Goal: Find specific page/section: Find specific page/section

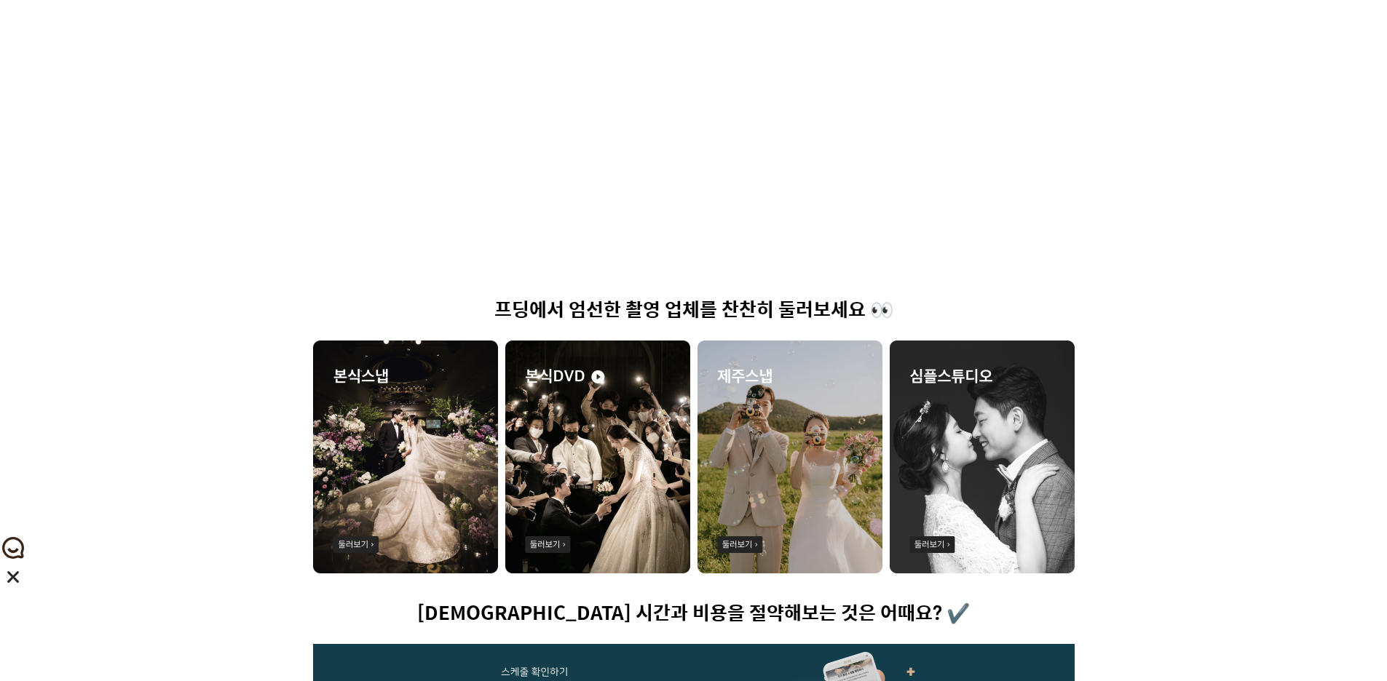
scroll to position [437, 0]
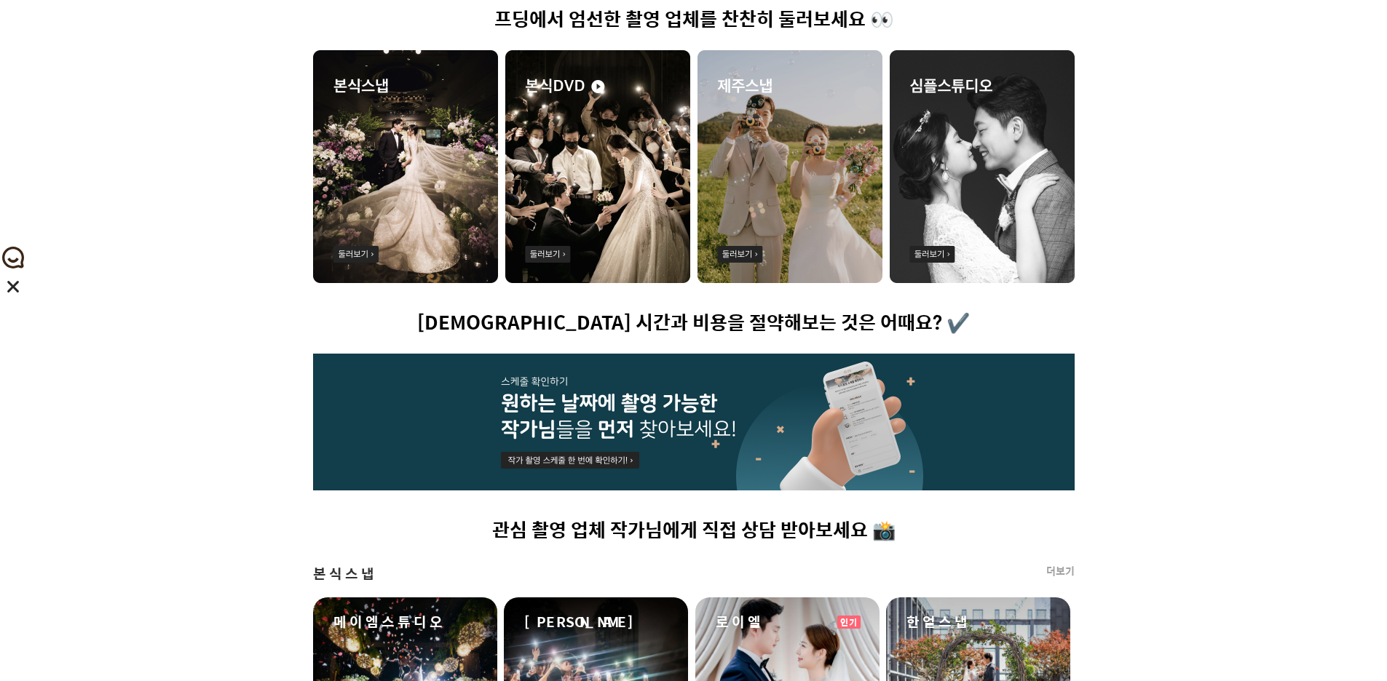
drag, startPoint x: 83, startPoint y: 498, endPoint x: 99, endPoint y: 487, distance: 19.4
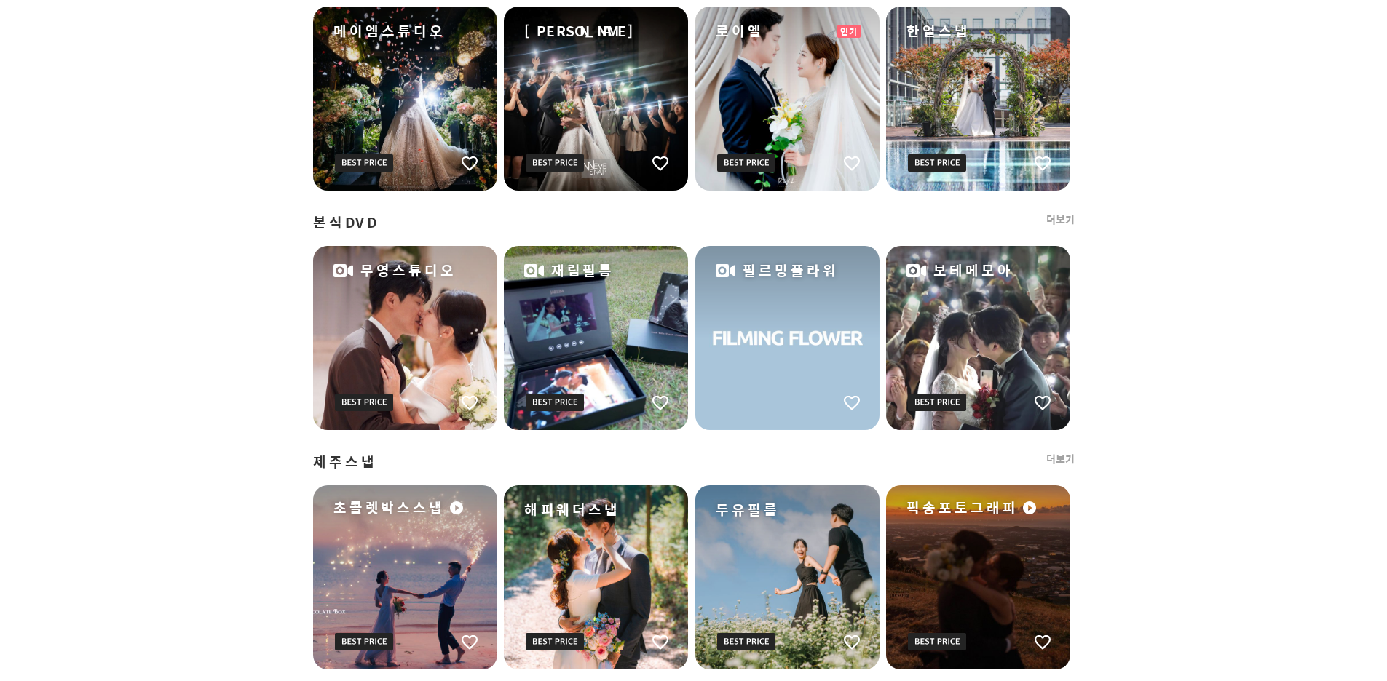
scroll to position [946, 0]
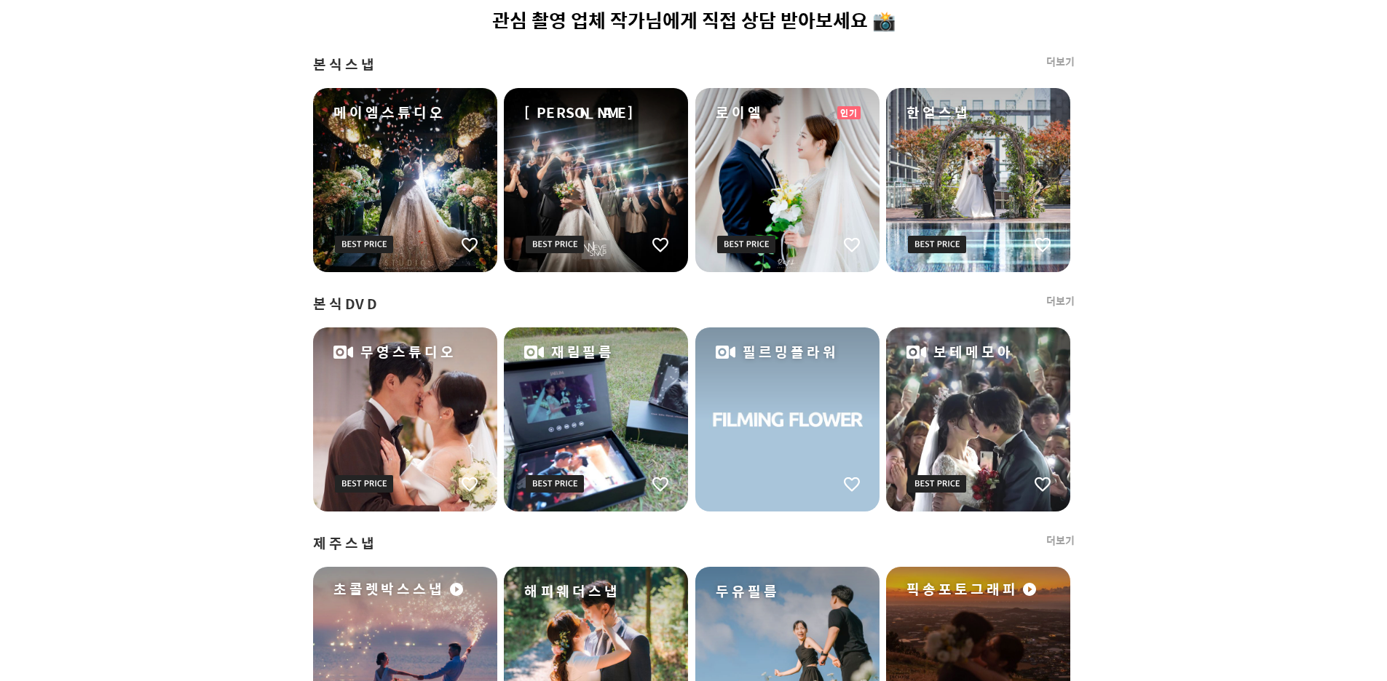
click at [1059, 294] on link "더보기" at bounding box center [1060, 301] width 28 height 15
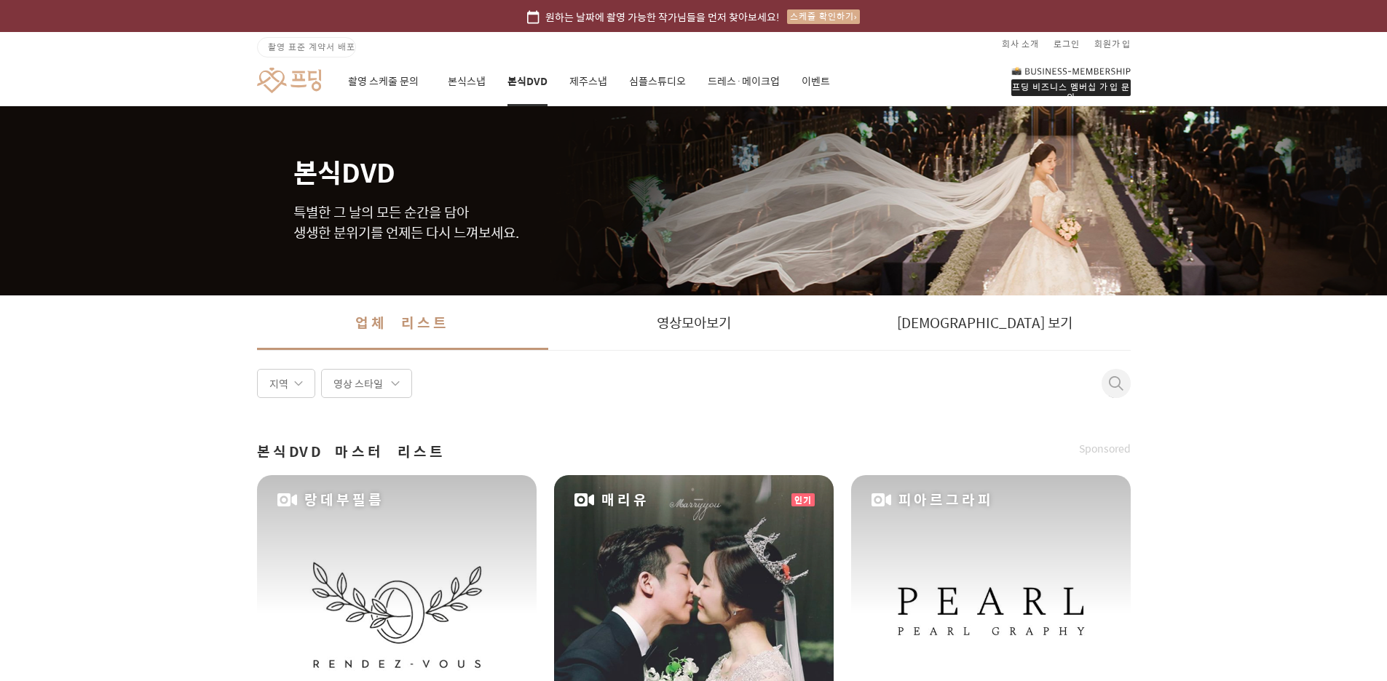
click at [1109, 381] on span at bounding box center [1116, 383] width 15 height 15
click at [841, 381] on input at bounding box center [912, 384] width 437 height 16
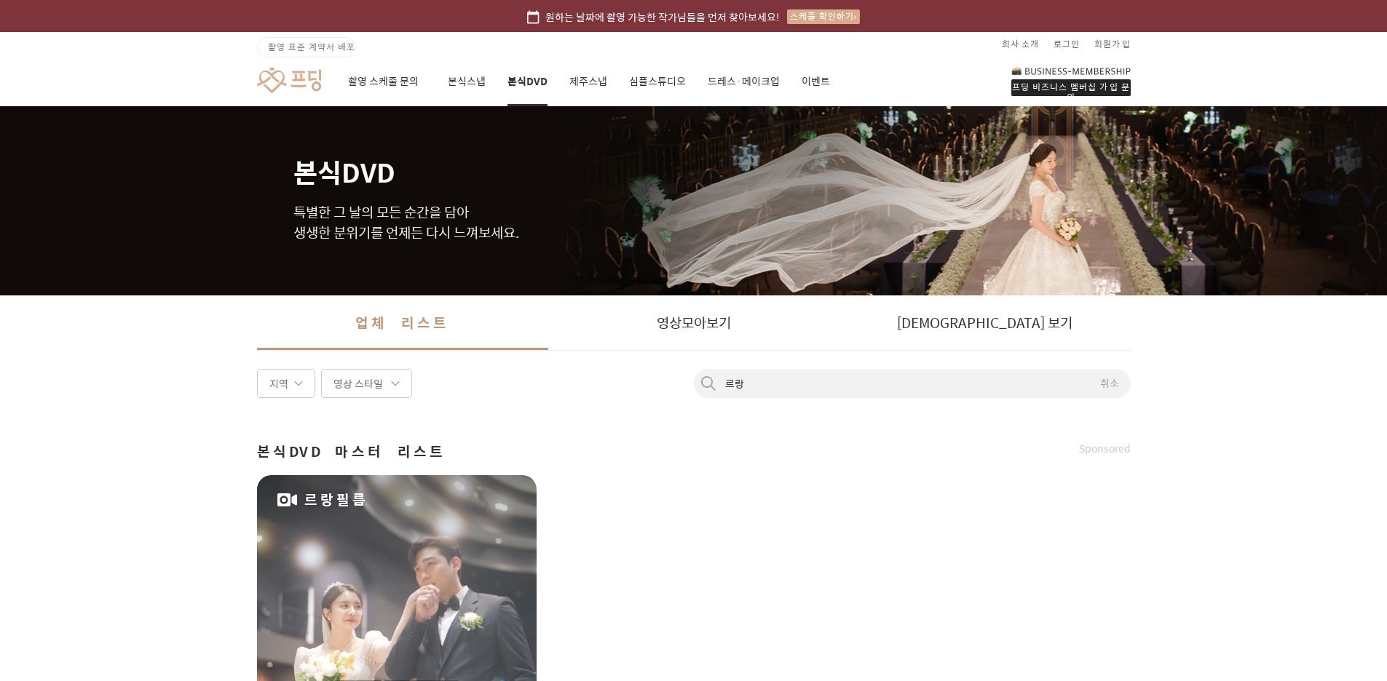
type input "르랑"
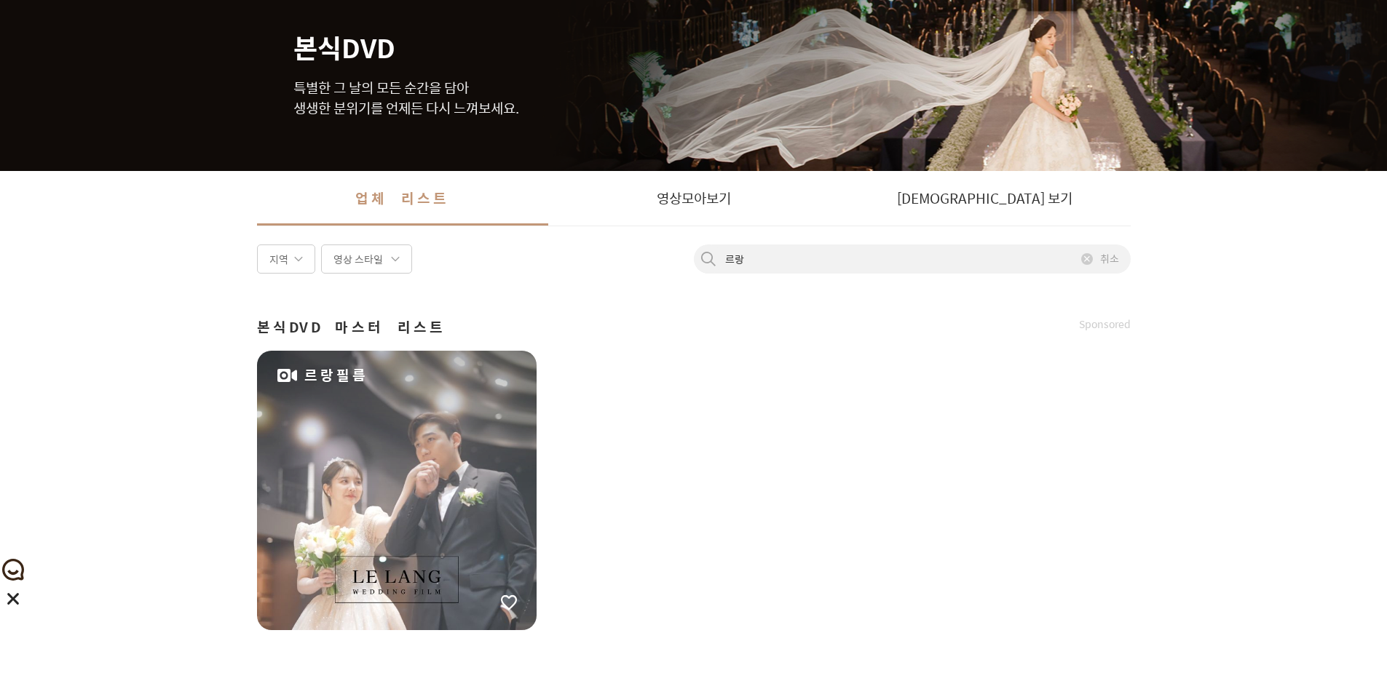
scroll to position [326, 0]
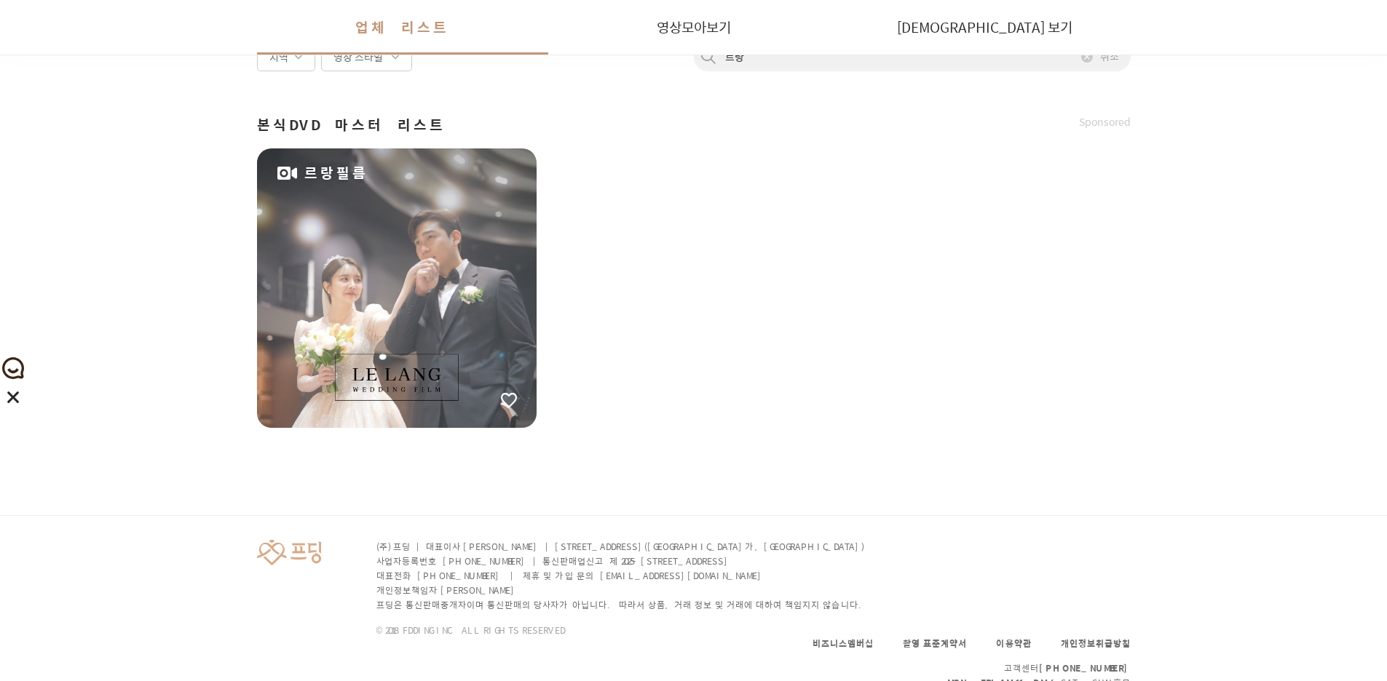
click at [417, 329] on div "르랑필름" at bounding box center [396, 287] width 279 height 279
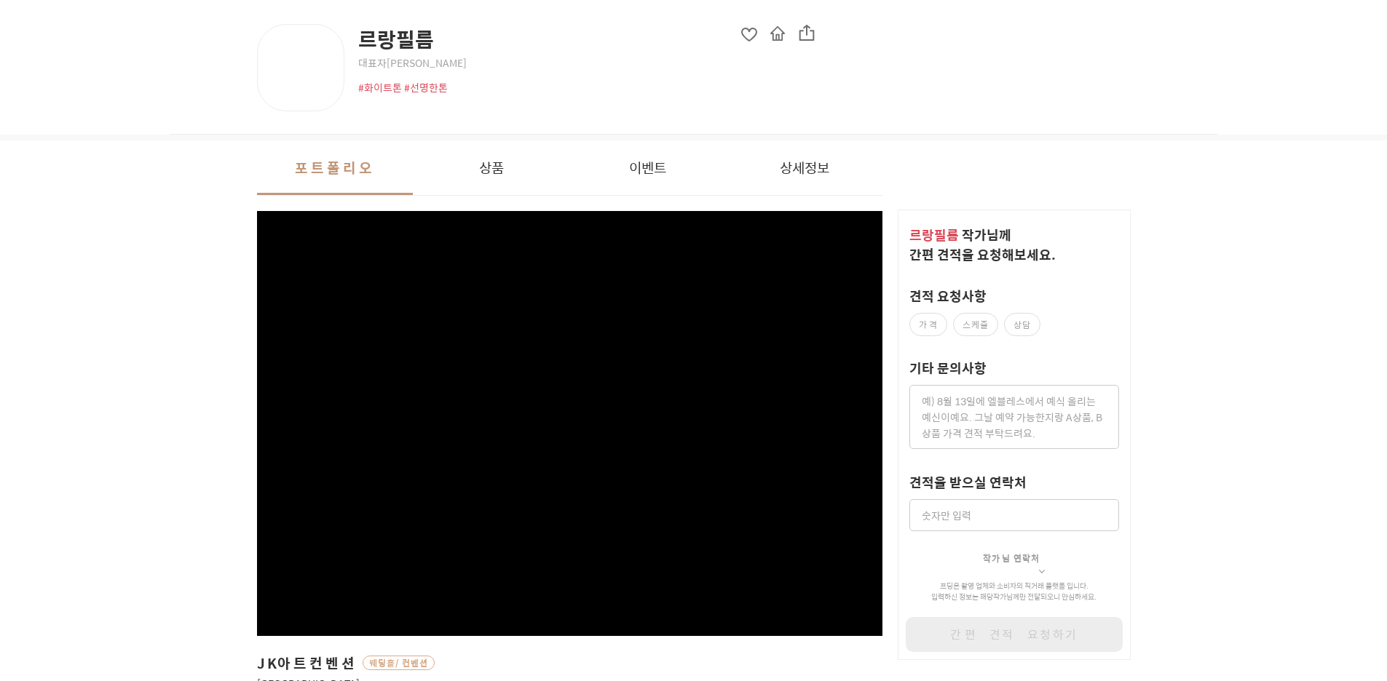
scroll to position [73, 0]
